Goal: Register for event/course

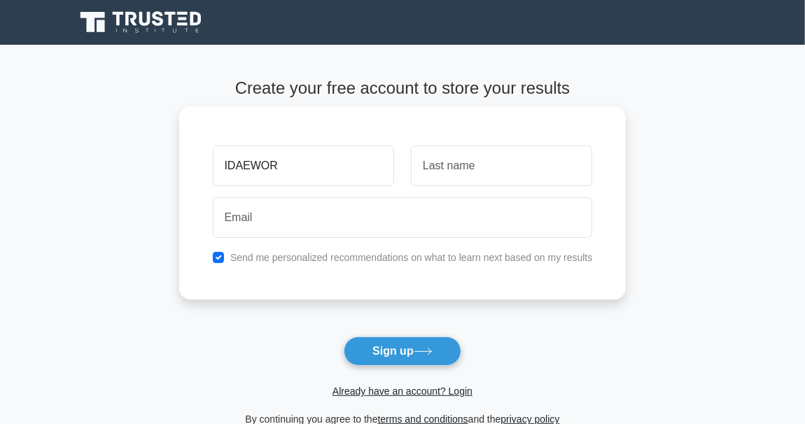
type input "IDAEWOR"
click at [548, 167] on input "text" at bounding box center [501, 166] width 181 height 41
type input "DAVID"
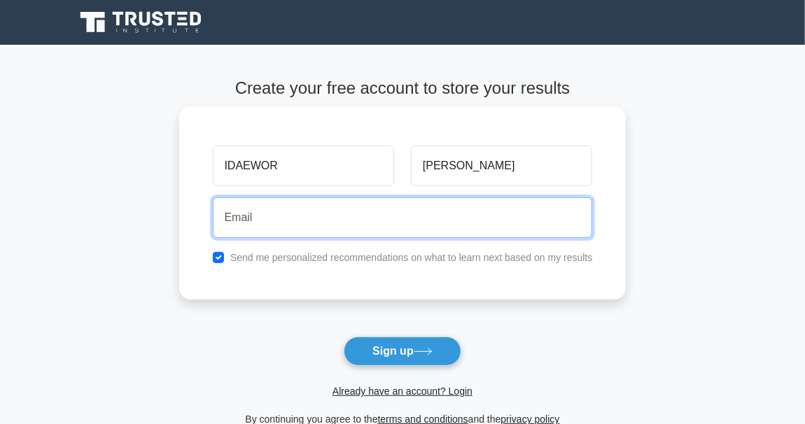
click at [431, 207] on input "email" at bounding box center [403, 217] width 380 height 41
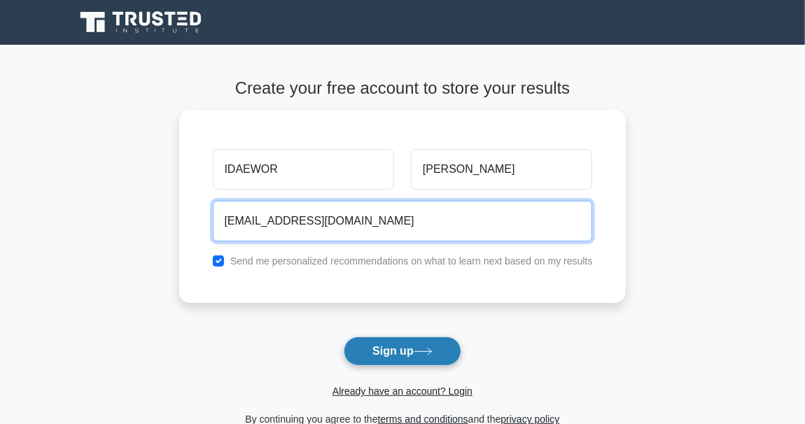
type input "dailyshii4@gmail.com"
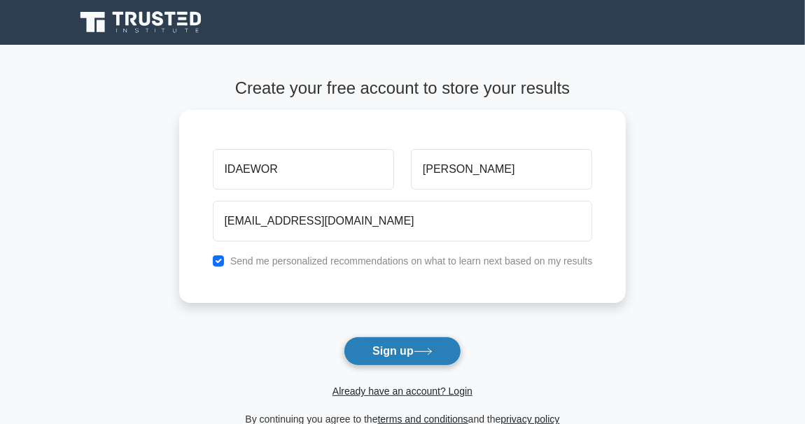
click at [368, 356] on button "Sign up" at bounding box center [403, 351] width 118 height 29
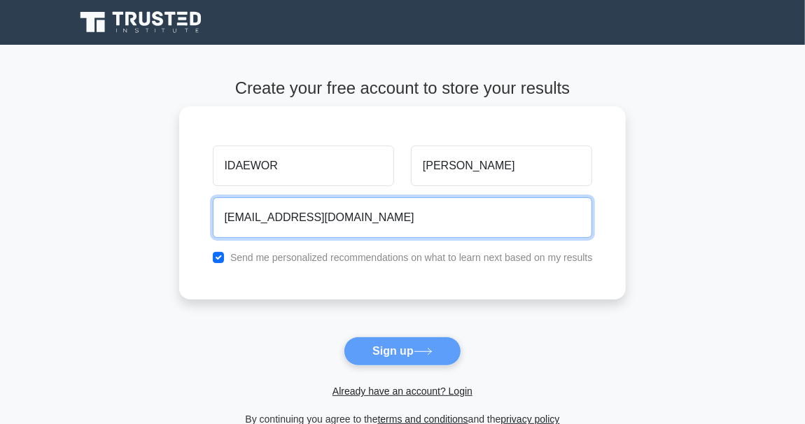
click at [407, 219] on input "dailyshii4@gmail.com" at bounding box center [403, 217] width 380 height 41
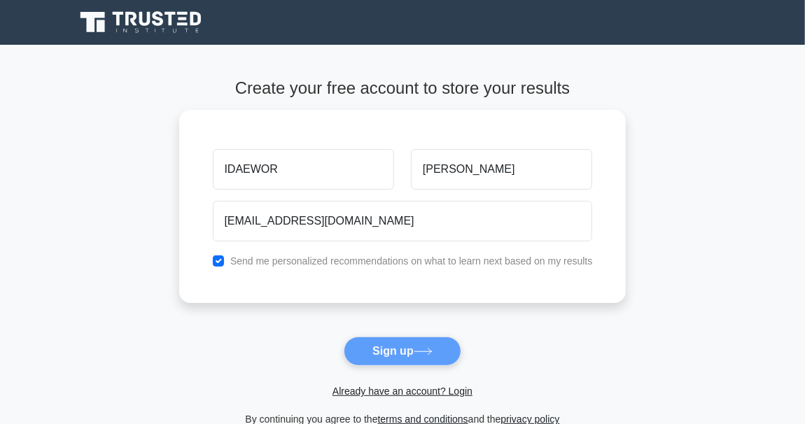
click at [416, 338] on form "Create your free account to store your results IDAEWOR DAVID dailyshii4@gmail.c…" at bounding box center [402, 252] width 447 height 349
click at [445, 386] on link "Already have an account? Login" at bounding box center [403, 391] width 140 height 11
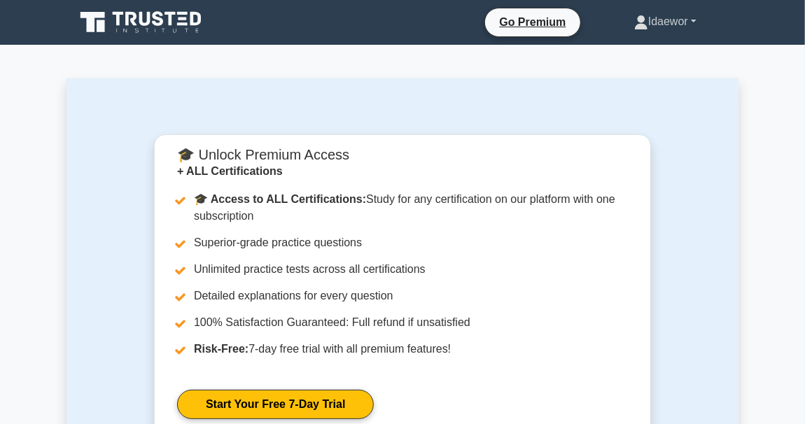
click at [666, 20] on link "Idaewor" at bounding box center [666, 22] width 130 height 28
click at [639, 54] on link "Profile" at bounding box center [657, 54] width 111 height 22
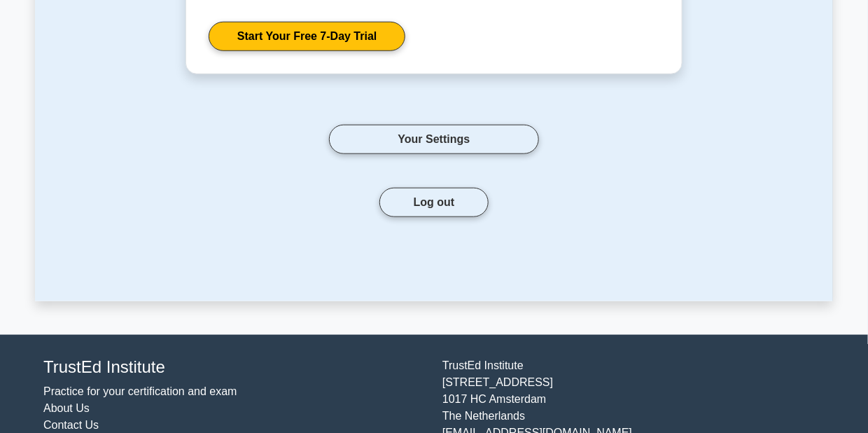
scroll to position [375, 0]
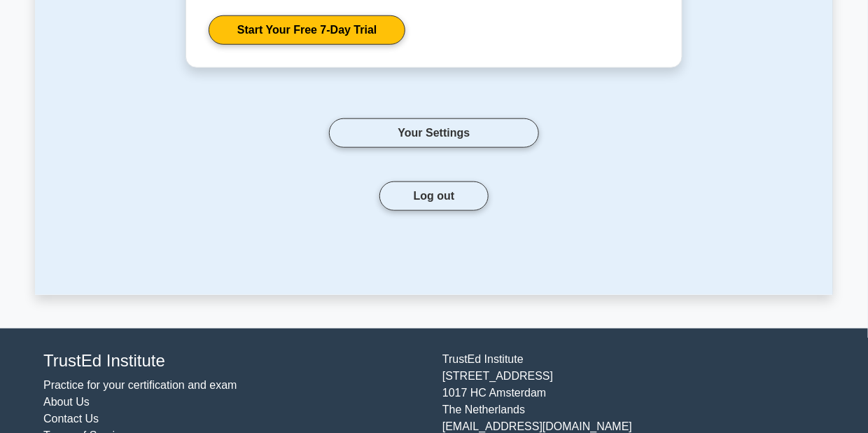
click at [139, 387] on link "Practice for your certification and exam" at bounding box center [140, 385] width 194 height 12
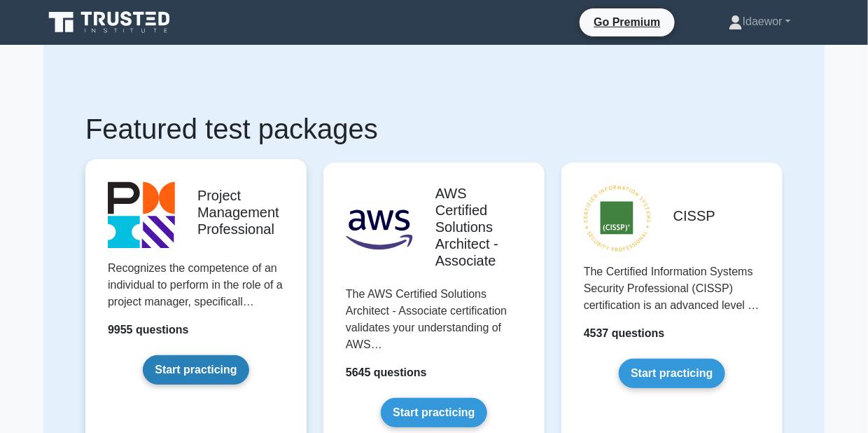
click at [211, 359] on link "Start practicing" at bounding box center [196, 369] width 106 height 29
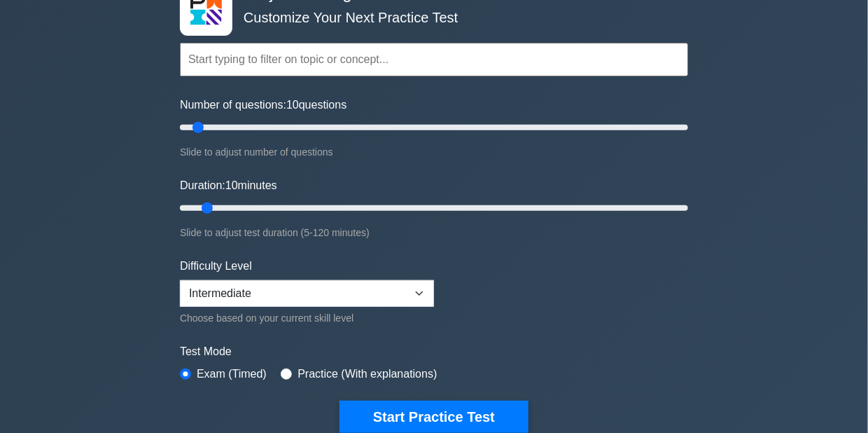
scroll to position [108, 0]
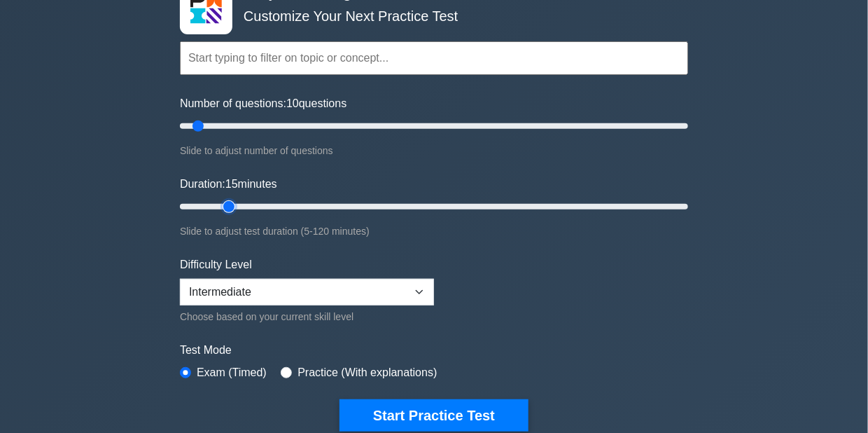
drag, startPoint x: 209, startPoint y: 206, endPoint x: 230, endPoint y: 214, distance: 21.7
type input "15"
click at [230, 214] on input "Duration: 15 minutes" at bounding box center [434, 206] width 508 height 17
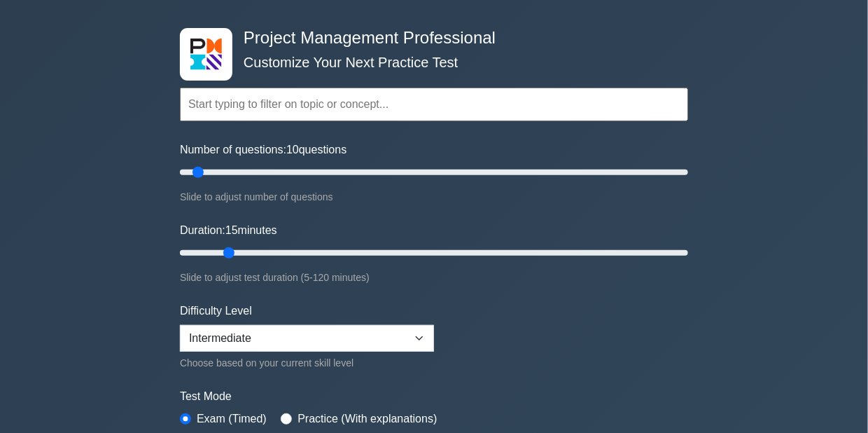
click at [328, 118] on input "text" at bounding box center [434, 105] width 508 height 34
type input "a"
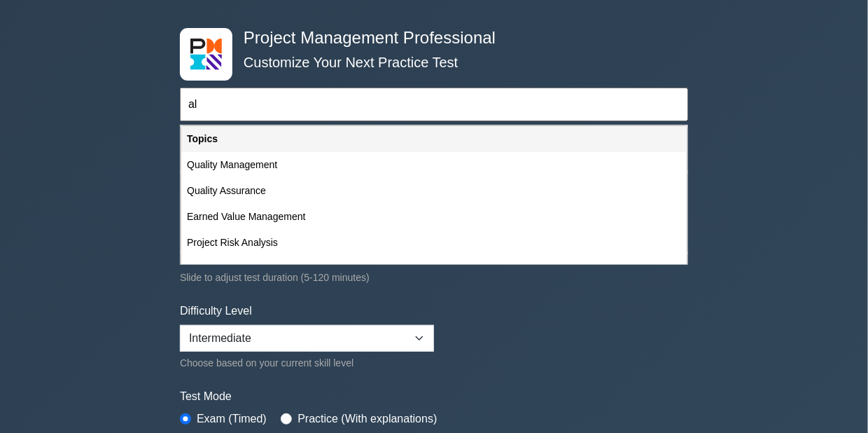
type input "a"
